Goal: Task Accomplishment & Management: Manage account settings

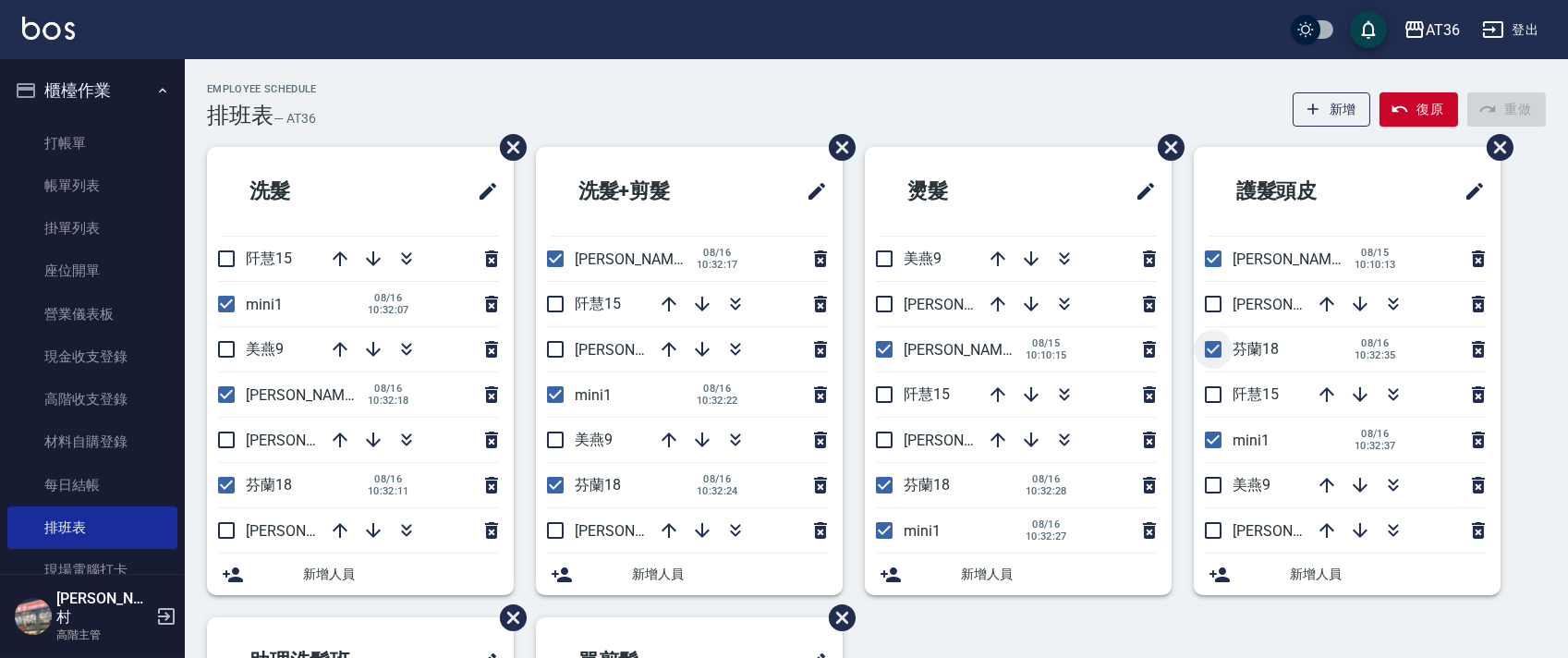
click at [1218, 356] on input "checkbox" at bounding box center [1213, 350] width 39 height 39
checkbox input "false"
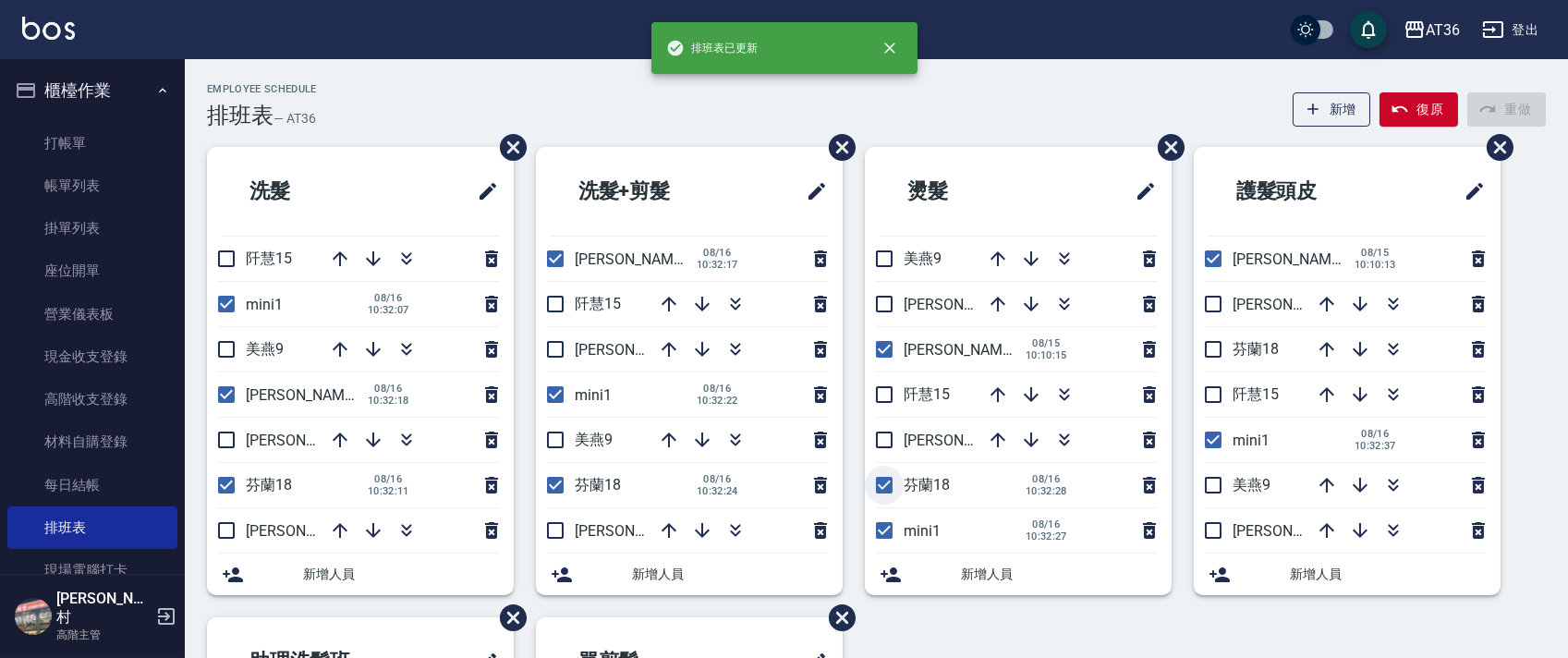
click at [879, 485] on input "checkbox" at bounding box center [884, 485] width 39 height 39
checkbox input "false"
click at [554, 482] on input "checkbox" at bounding box center [555, 485] width 39 height 39
checkbox input "false"
click at [227, 485] on input "checkbox" at bounding box center [226, 485] width 39 height 39
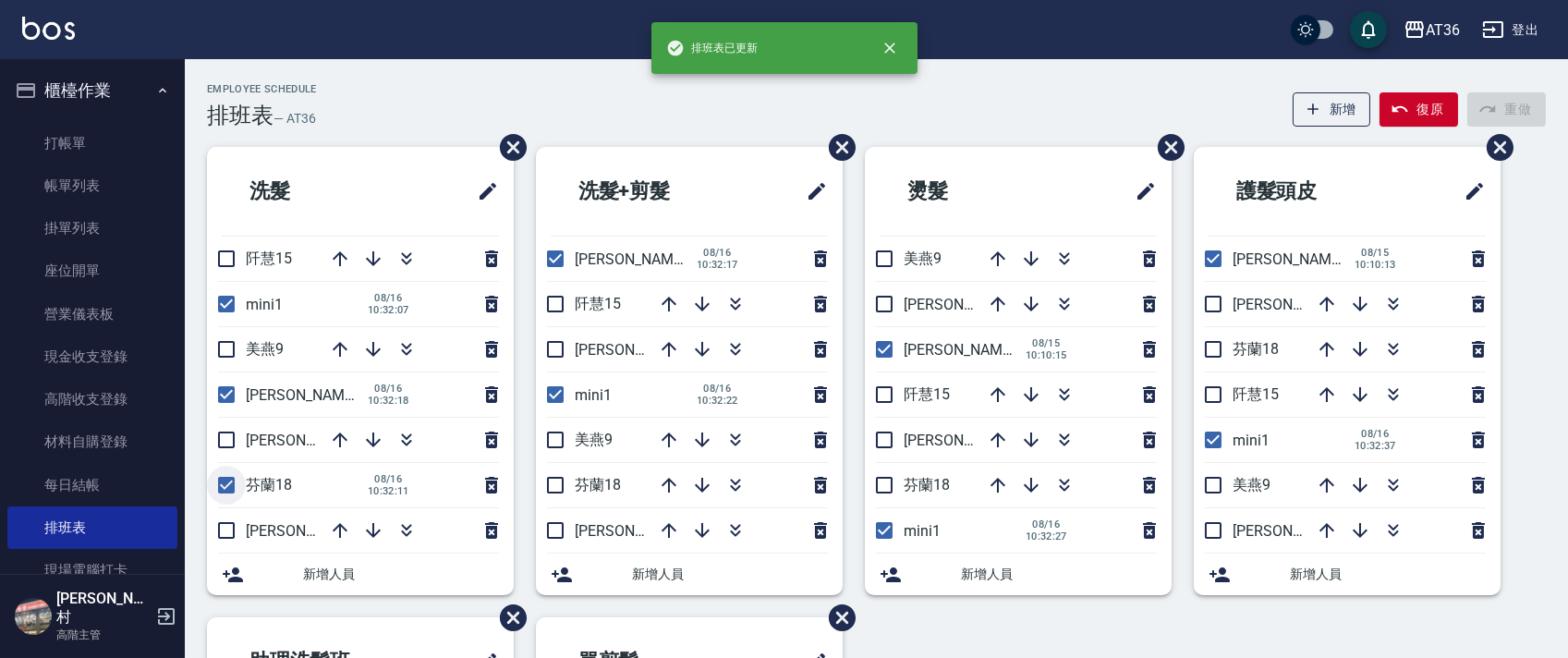
checkbox input "false"
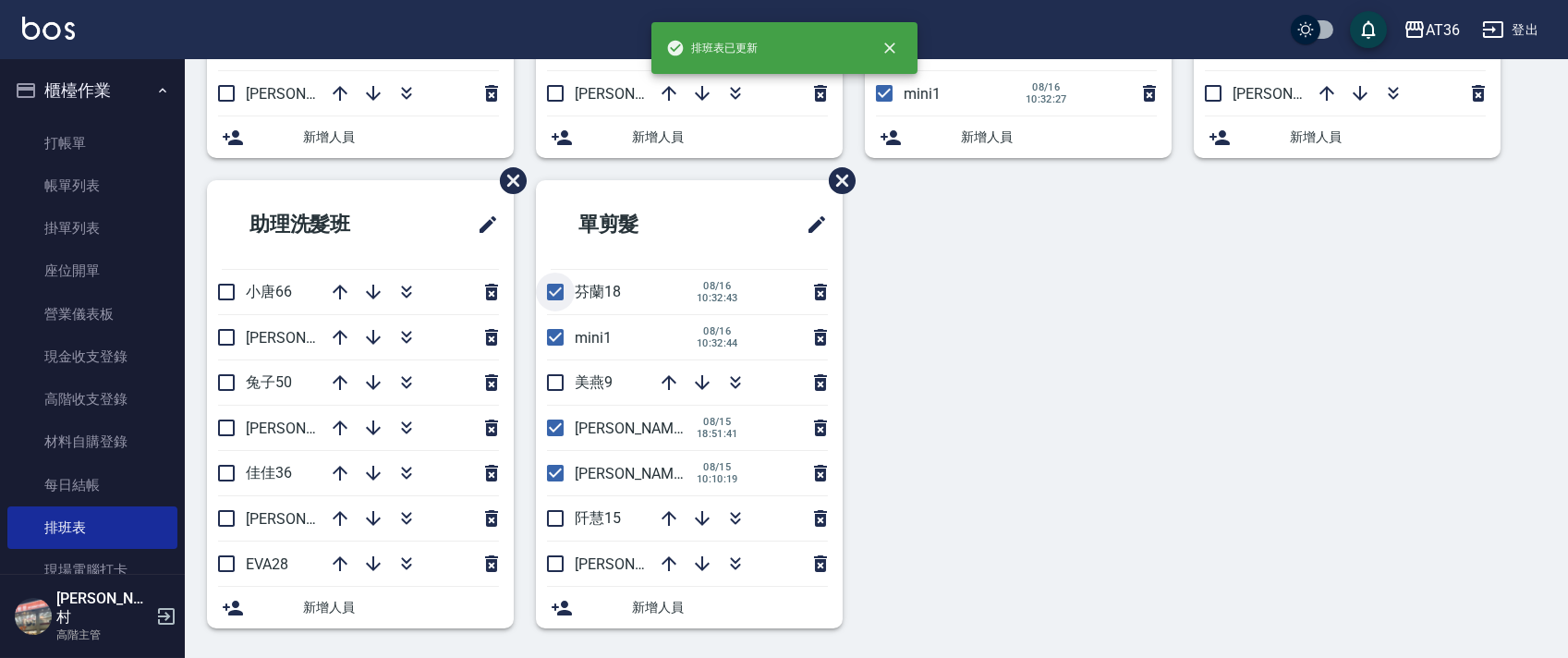
click at [552, 290] on input "checkbox" at bounding box center [555, 293] width 39 height 39
checkbox input "false"
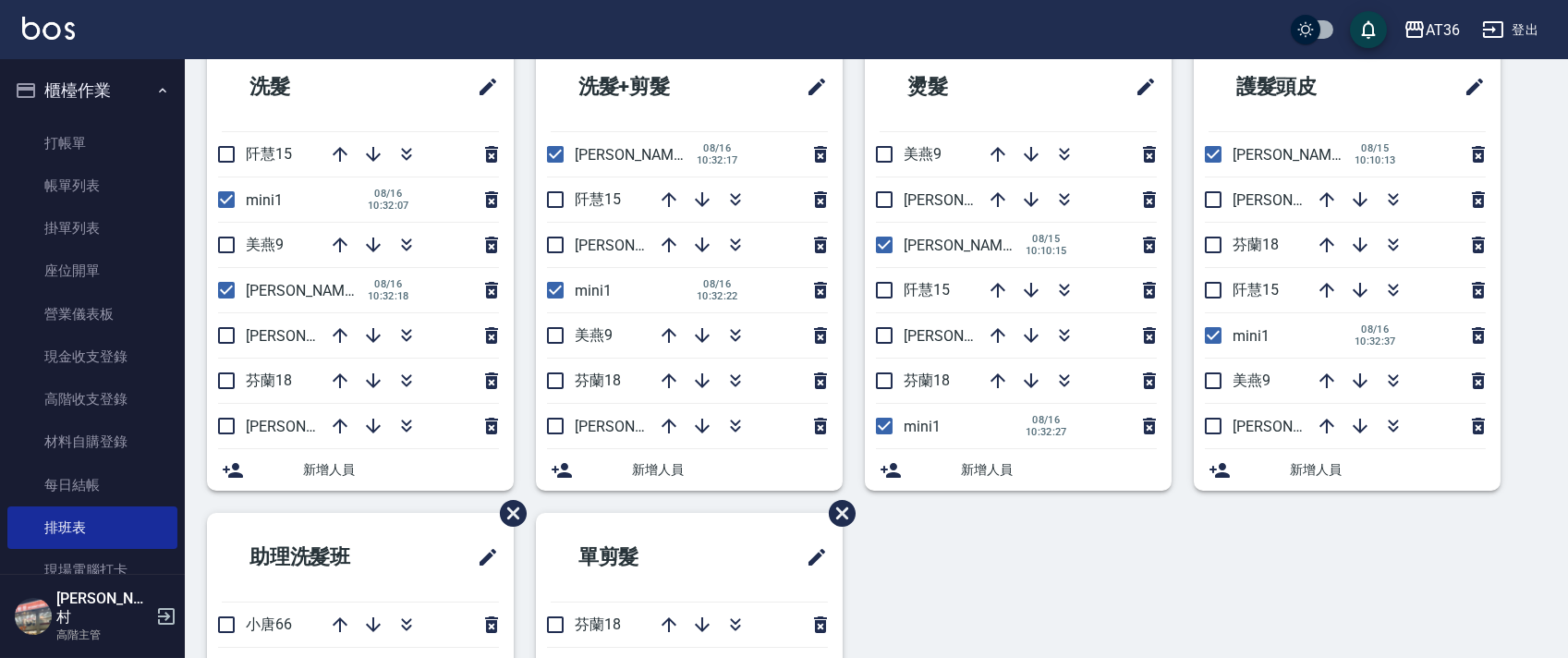
scroll to position [0, 0]
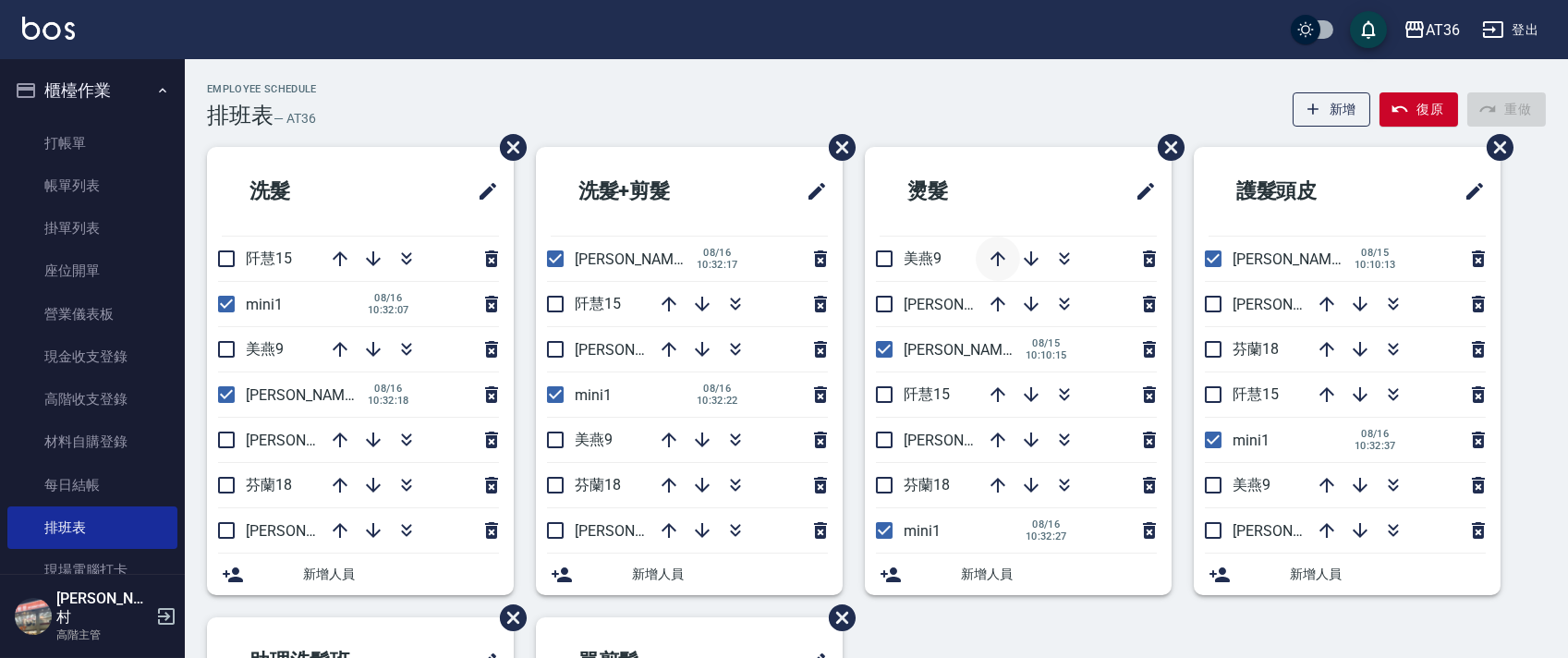
click at [995, 264] on icon "button" at bounding box center [998, 259] width 22 height 22
click at [1219, 350] on input "checkbox" at bounding box center [1213, 350] width 39 height 39
checkbox input "true"
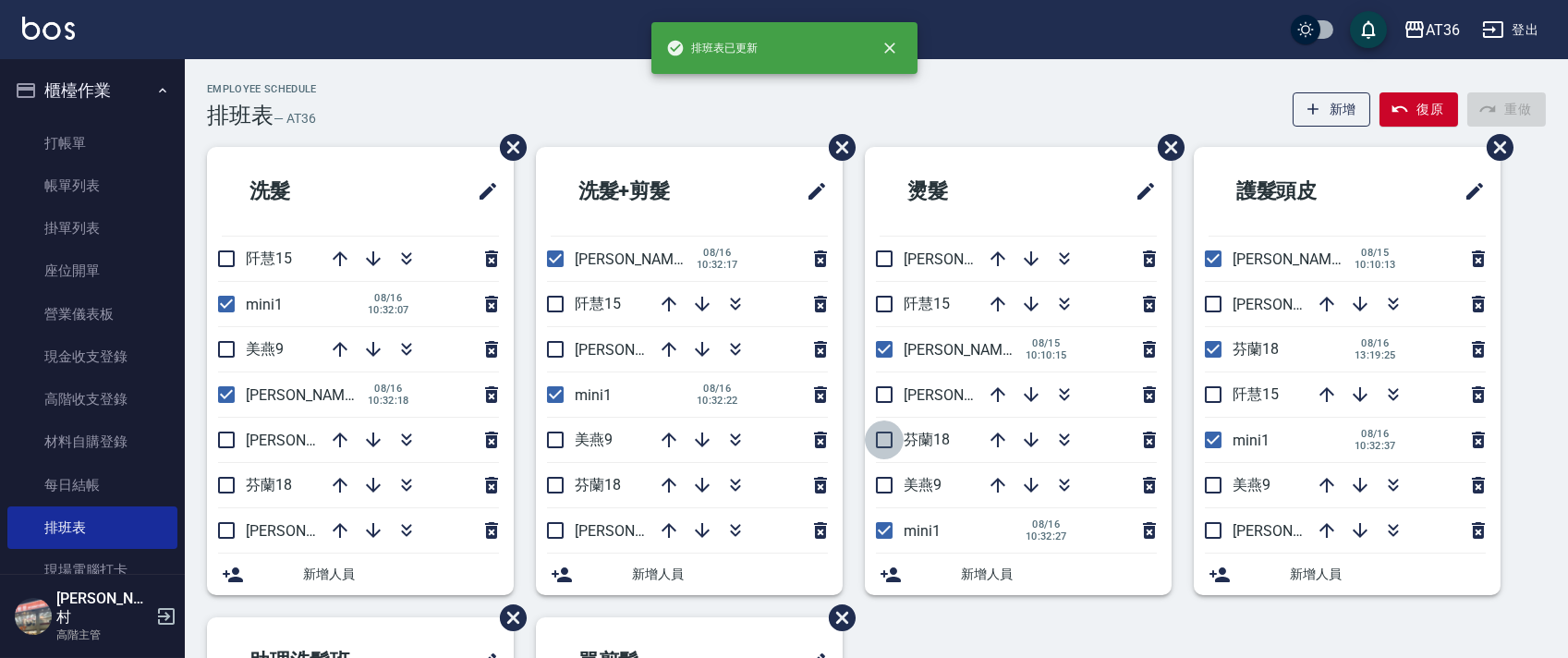
click at [888, 434] on input "checkbox" at bounding box center [884, 440] width 39 height 39
checkbox input "true"
click at [555, 479] on input "checkbox" at bounding box center [555, 485] width 39 height 39
checkbox input "true"
click at [231, 484] on input "checkbox" at bounding box center [226, 485] width 39 height 39
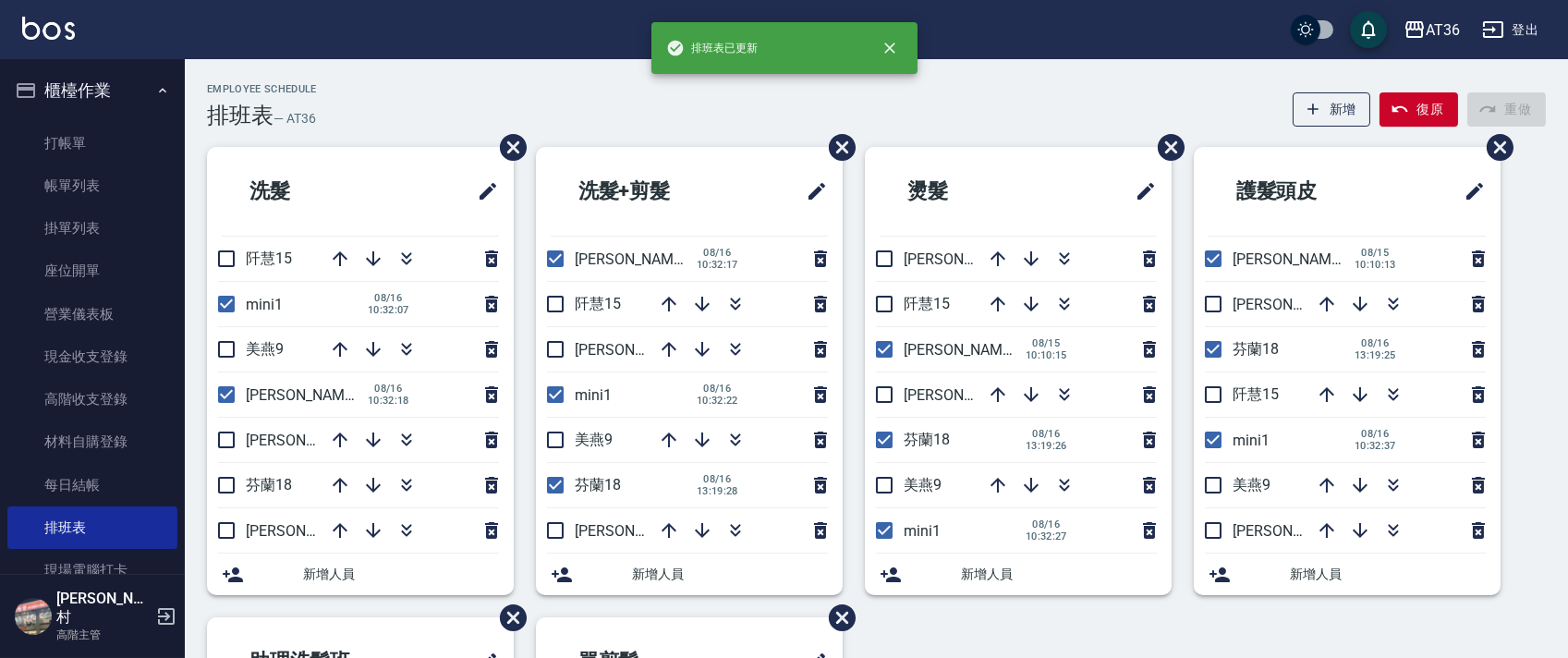
checkbox input "true"
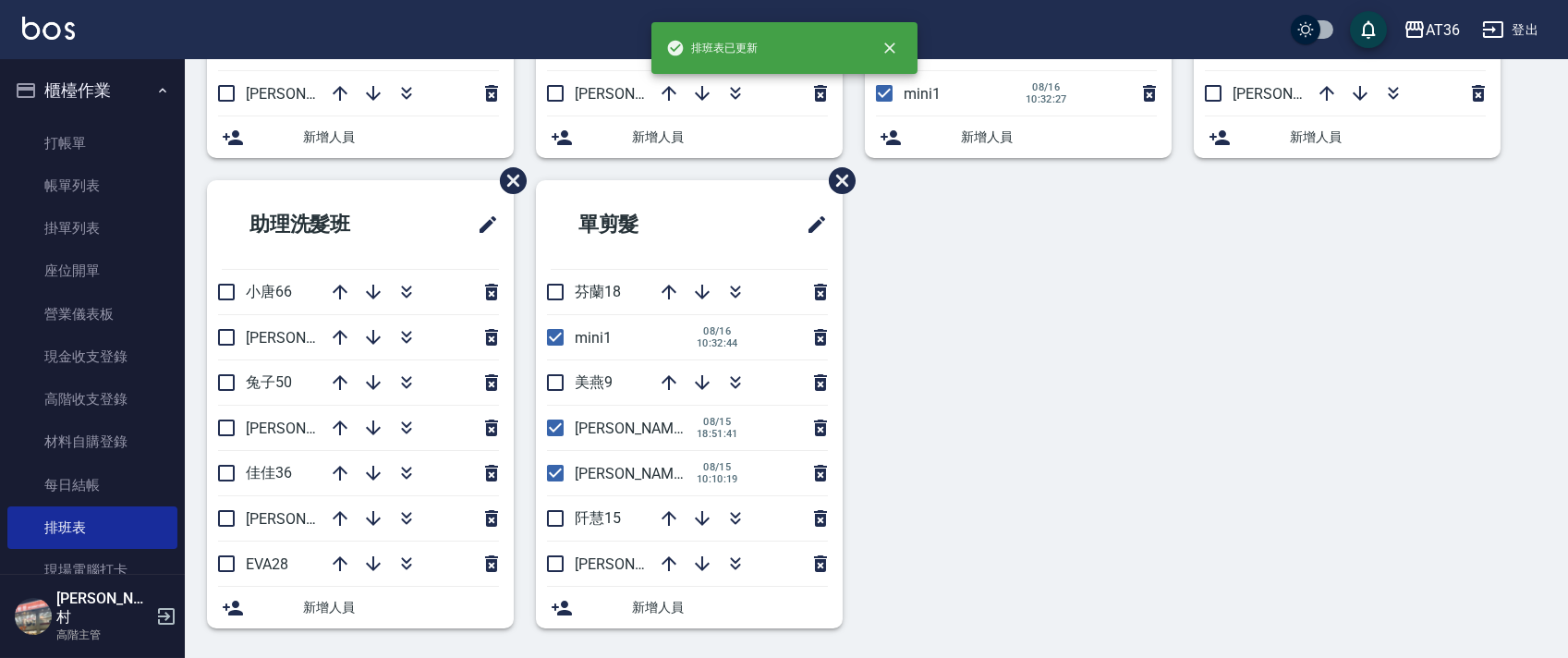
click at [564, 288] on input "checkbox" at bounding box center [555, 293] width 39 height 39
checkbox input "true"
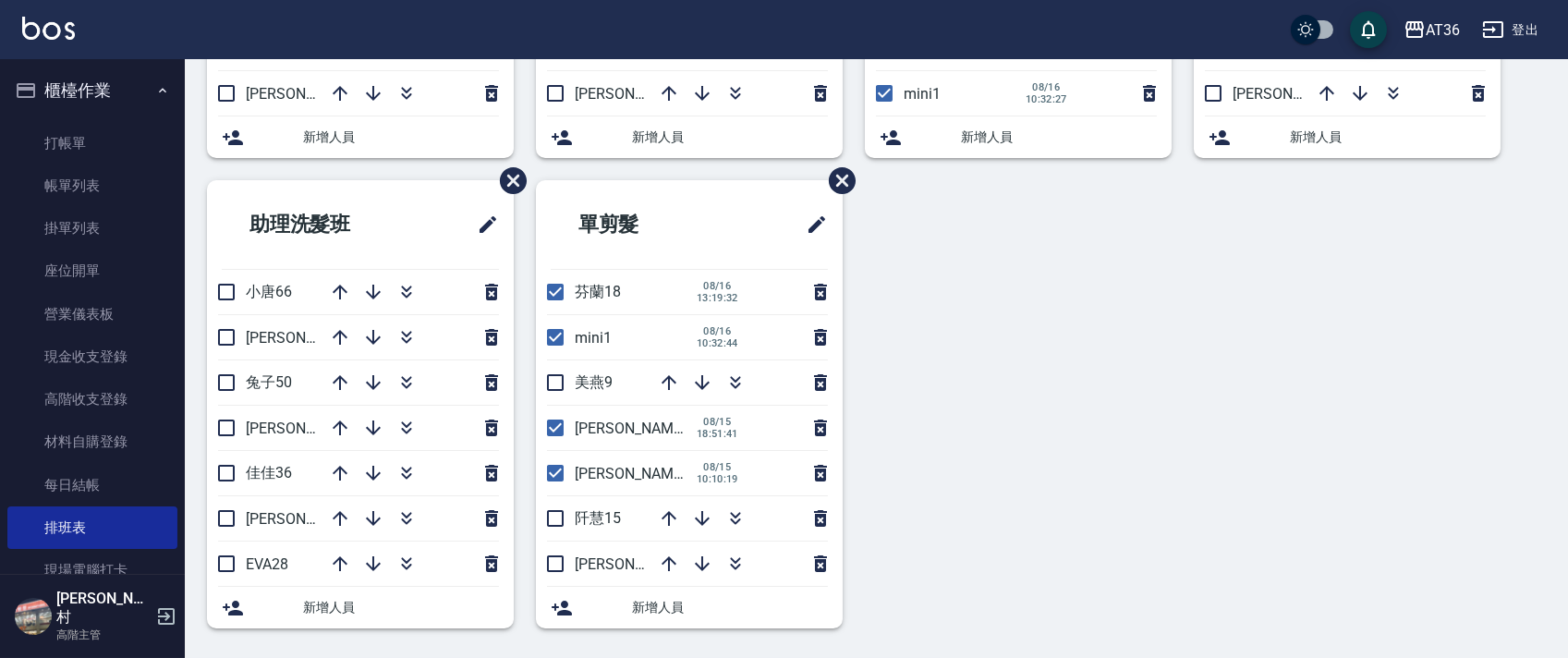
scroll to position [0, 0]
